Goal: Task Accomplishment & Management: Use online tool/utility

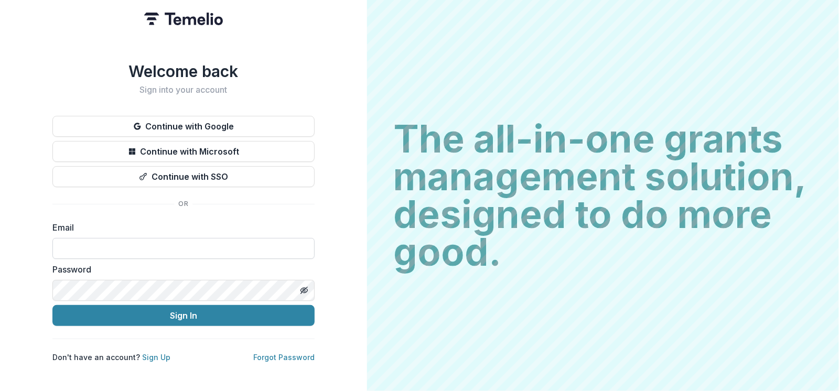
click at [151, 248] on input at bounding box center [183, 248] width 262 height 21
type input "**********"
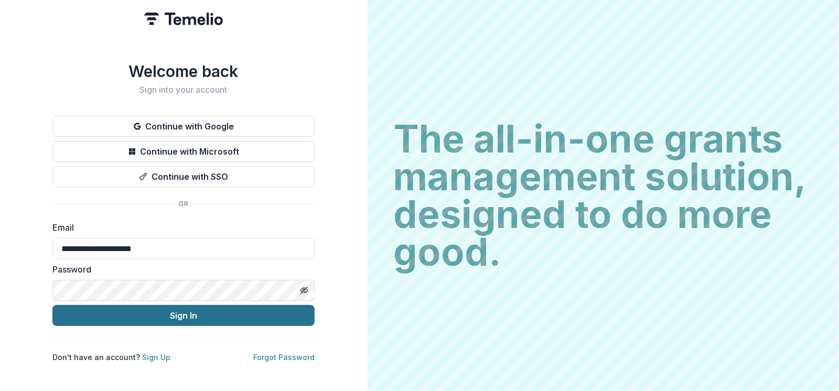
click at [236, 315] on button "Sign In" at bounding box center [183, 315] width 262 height 21
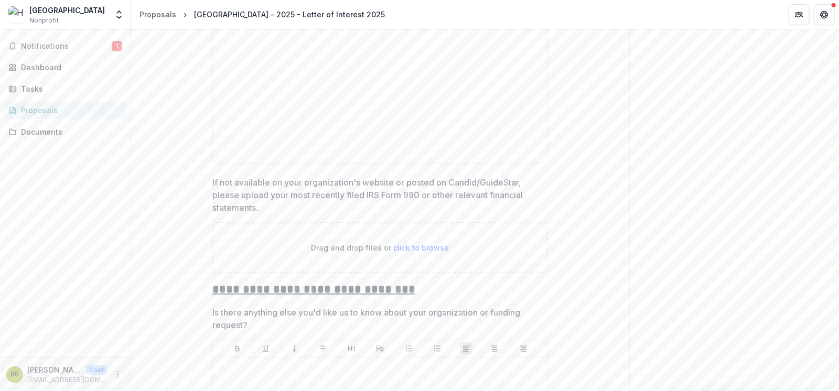
scroll to position [3880, 0]
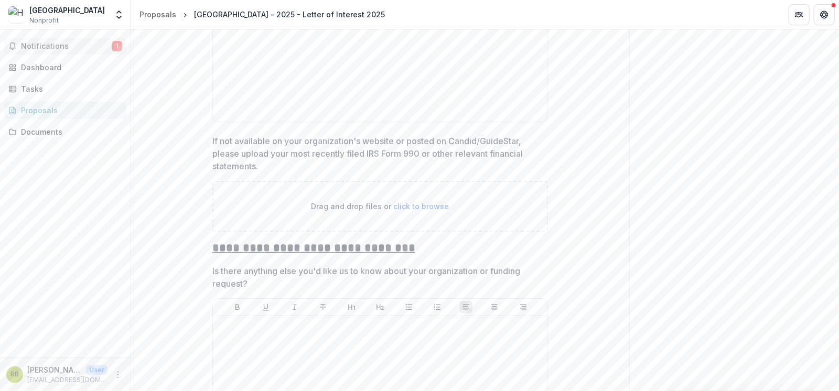
click at [55, 46] on span "Notifications" at bounding box center [66, 46] width 91 height 9
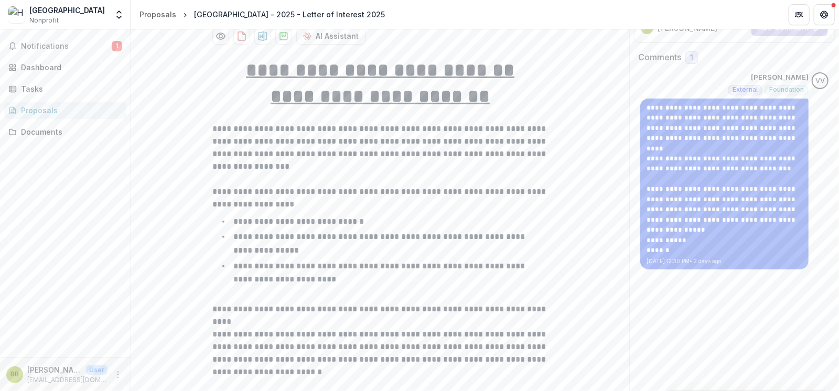
scroll to position [192, 0]
